Goal: Transaction & Acquisition: Purchase product/service

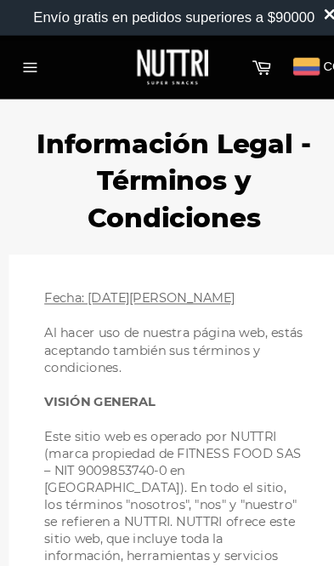
click at [24, 67] on icon "button" at bounding box center [29, 64] width 19 height 19
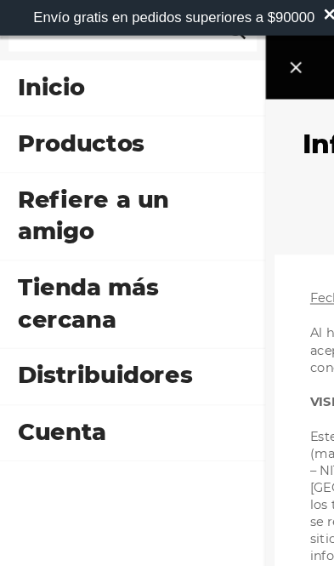
click at [39, 145] on link "Productos" at bounding box center [127, 137] width 255 height 53
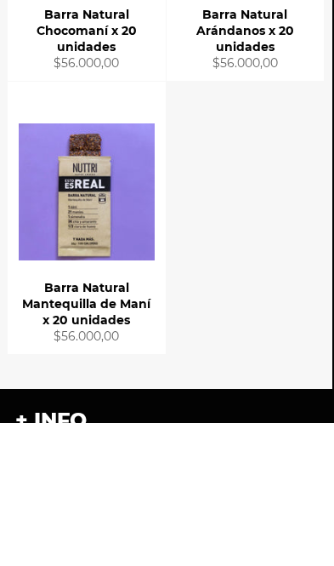
scroll to position [1160, 2]
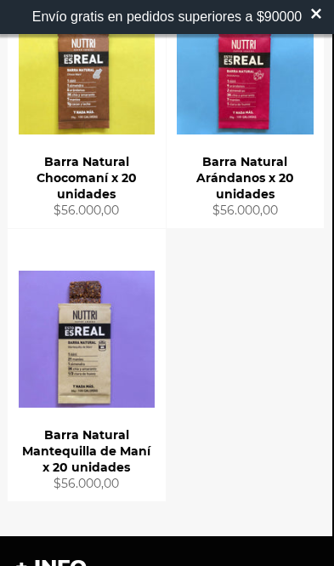
click at [83, 360] on span "Ver producto" at bounding box center [86, 366] width 105 height 43
